Goal: Find specific page/section: Find specific page/section

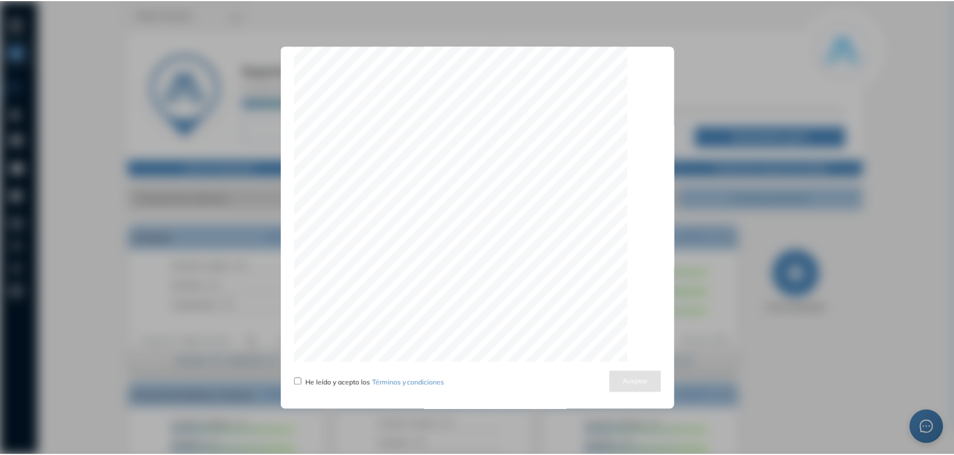
scroll to position [3504, 0]
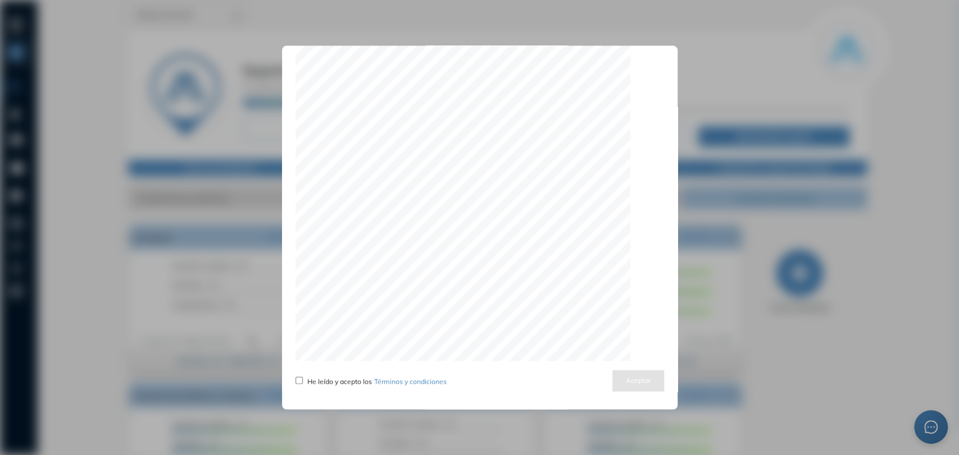
click at [289, 375] on div "Actualizamos nuestros términos y condiciones He leído y acepto los Términos y c…" at bounding box center [479, 227] width 395 height 364
click at [638, 377] on button "Aceptar" at bounding box center [638, 381] width 52 height 22
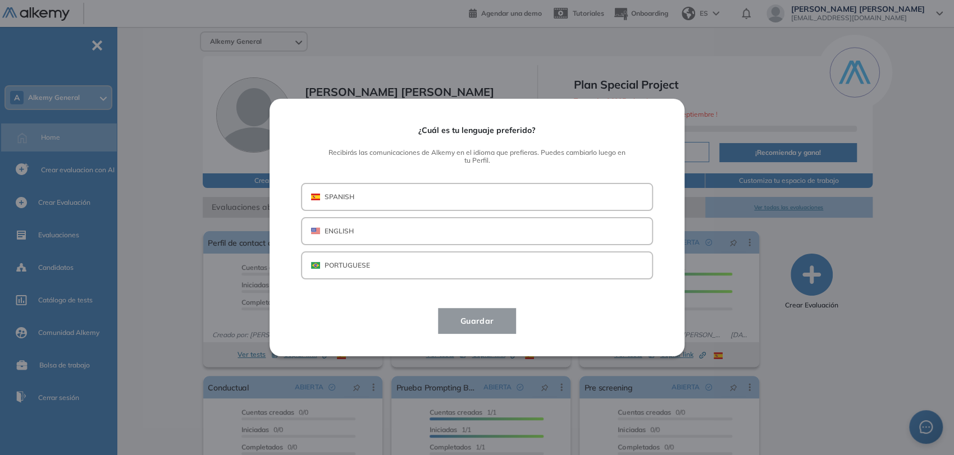
click at [410, 194] on button "SPANISH" at bounding box center [477, 197] width 352 height 28
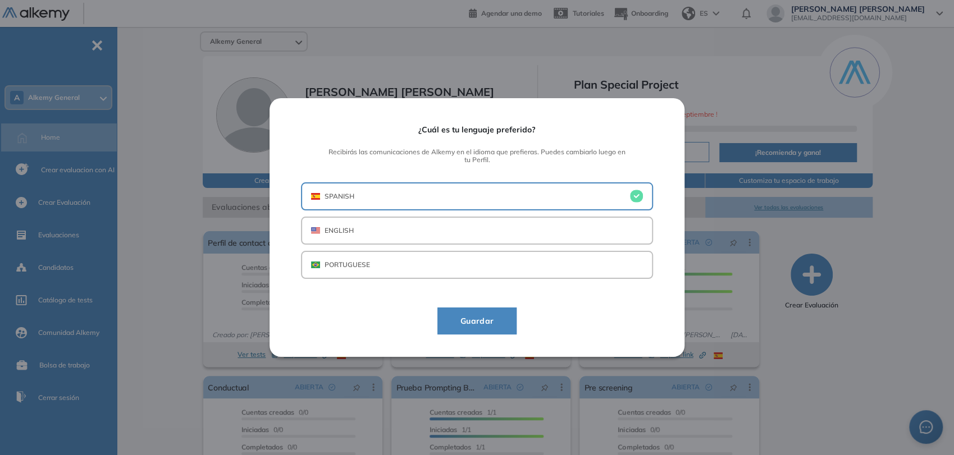
click at [490, 324] on span "Guardar" at bounding box center [477, 320] width 52 height 13
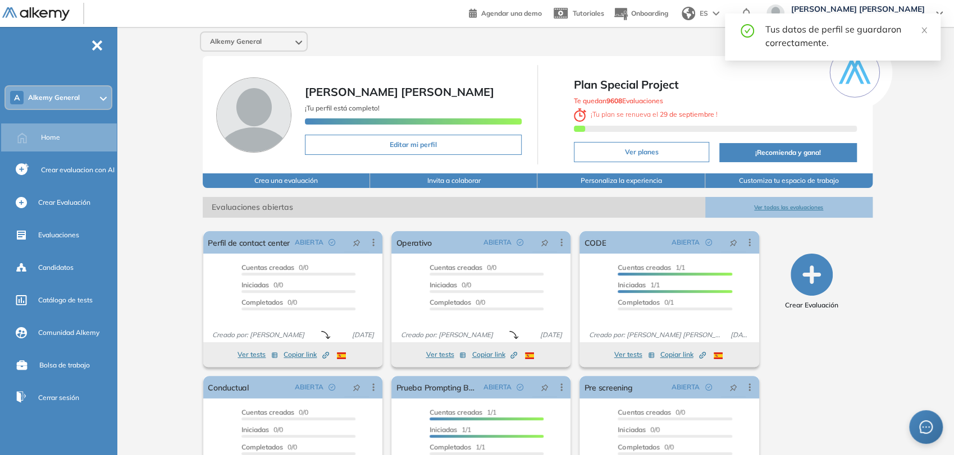
click at [69, 94] on span "Alkemy General" at bounding box center [54, 97] width 52 height 9
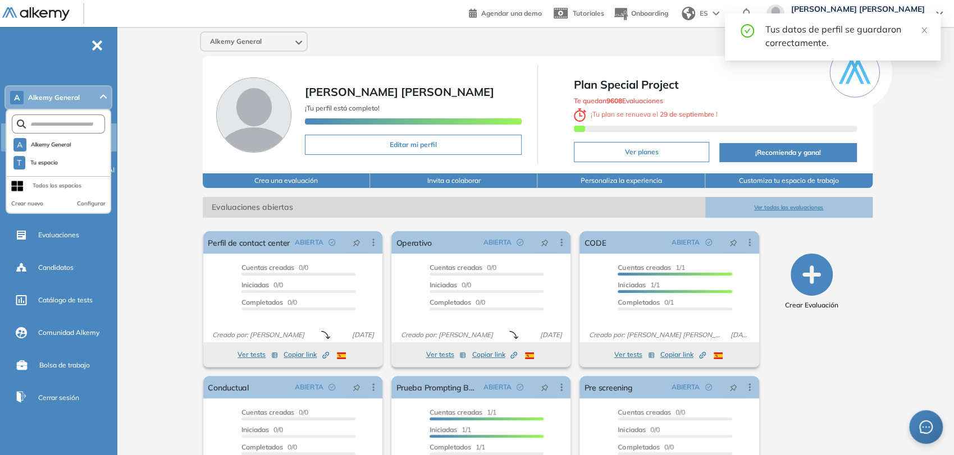
scroll to position [4, 0]
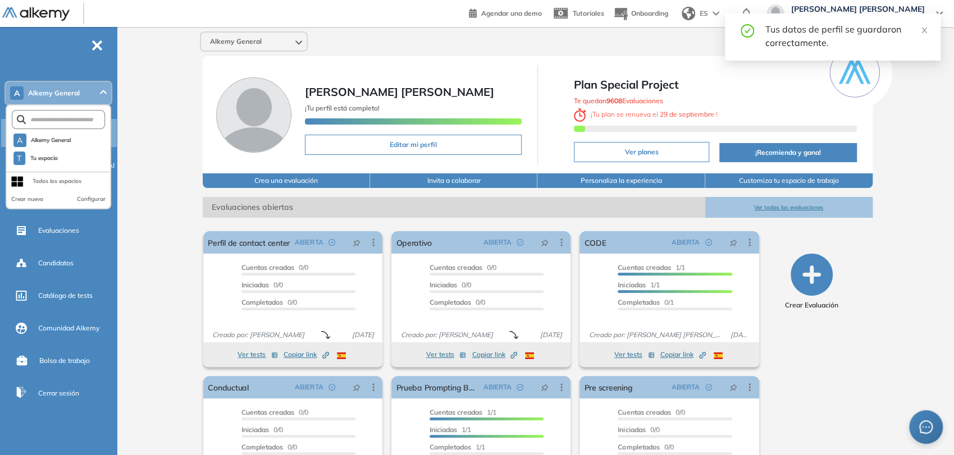
click at [165, 152] on div "Alkemy General [PERSON_NAME] [PERSON_NAME] ¡Tu perfil está completo! Editar mi …" at bounding box center [537, 276] width 833 height 499
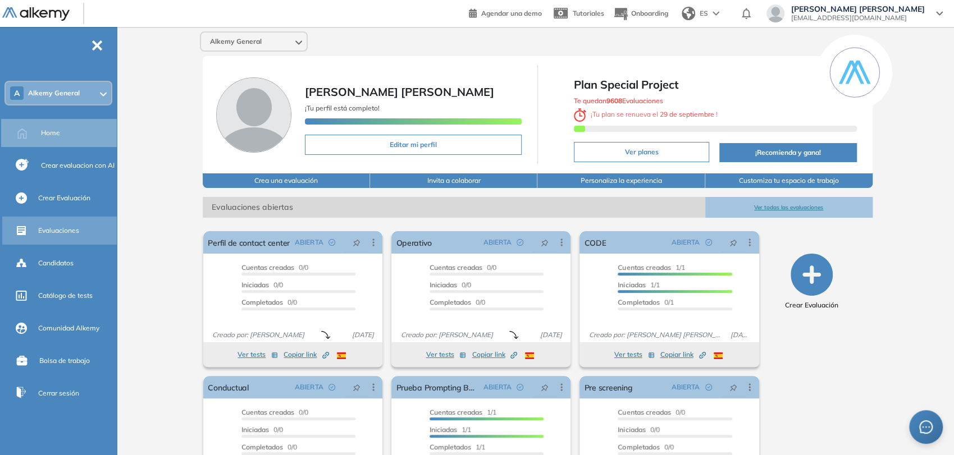
click at [53, 230] on span "Evaluaciones" at bounding box center [58, 231] width 41 height 10
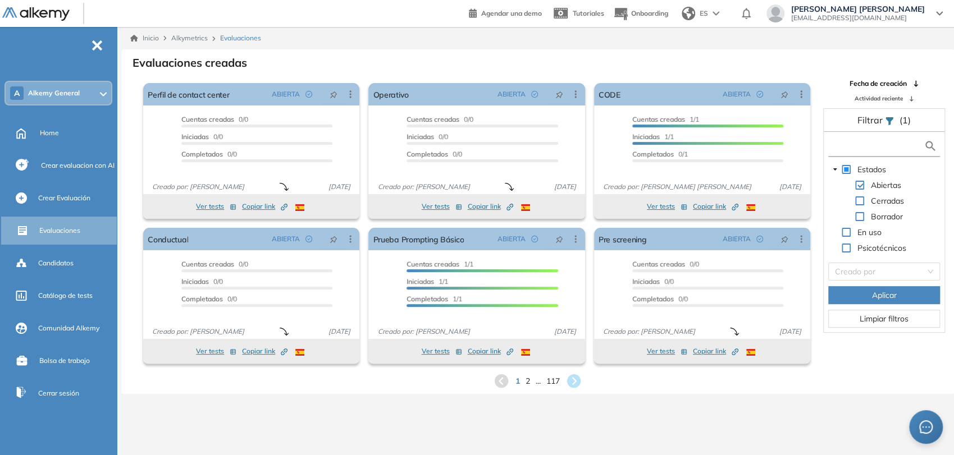
click at [855, 142] on input "text" at bounding box center [877, 146] width 93 height 12
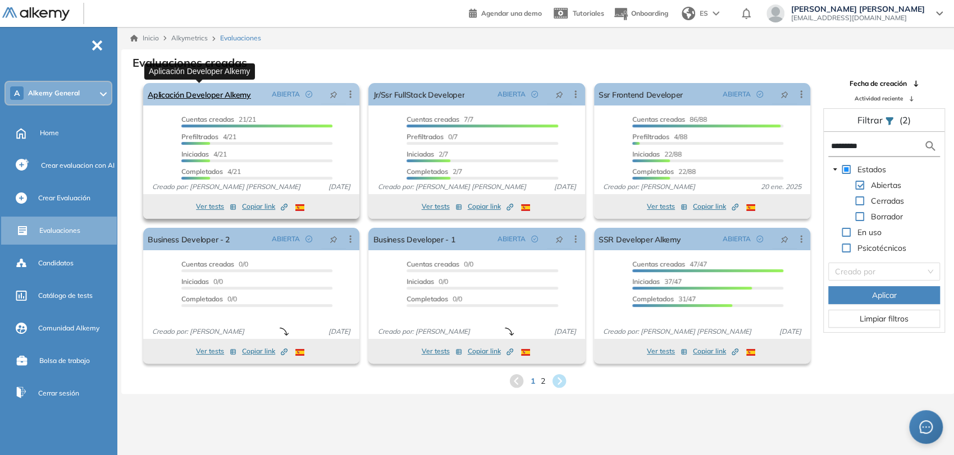
type input "*********"
click at [204, 97] on link "Aplicación Developer Alkemy" at bounding box center [199, 94] width 103 height 22
